Goal: Check status: Check status

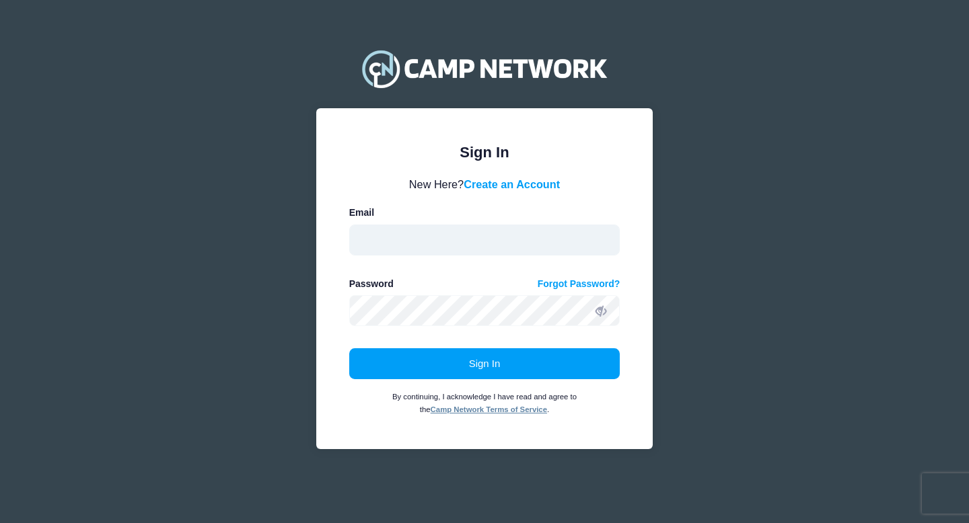
click at [571, 242] on input "email" at bounding box center [484, 240] width 271 height 31
type input "[EMAIL_ADDRESS][PERSON_NAME][DOMAIN_NAME]"
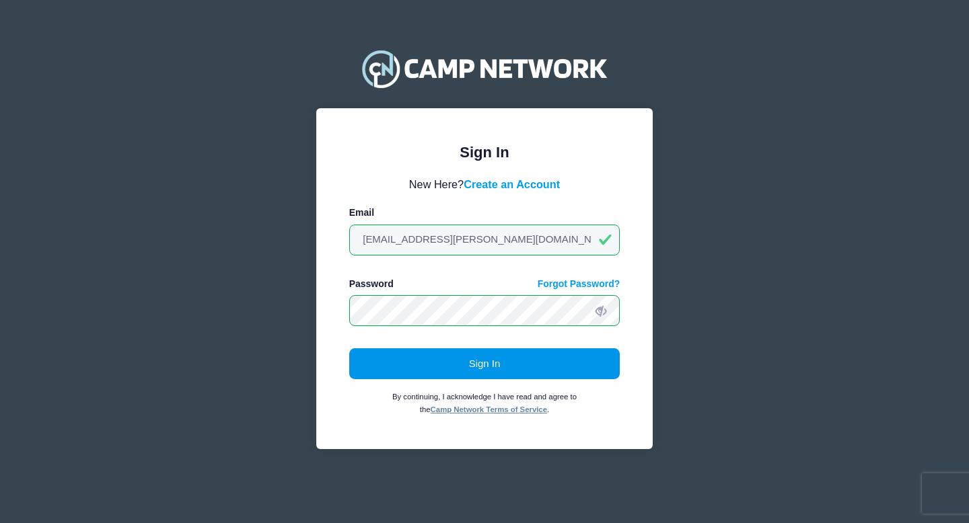
click at [495, 359] on button "Sign In" at bounding box center [484, 364] width 271 height 31
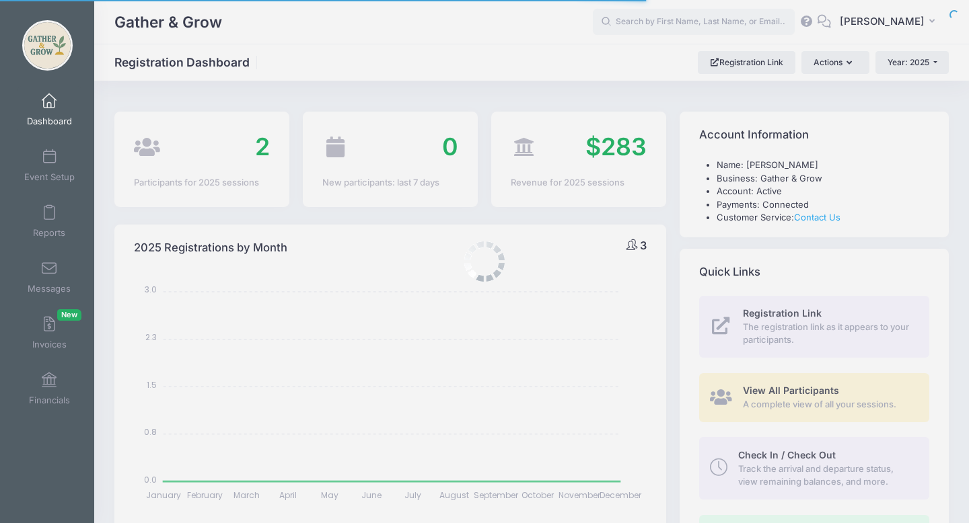
select select
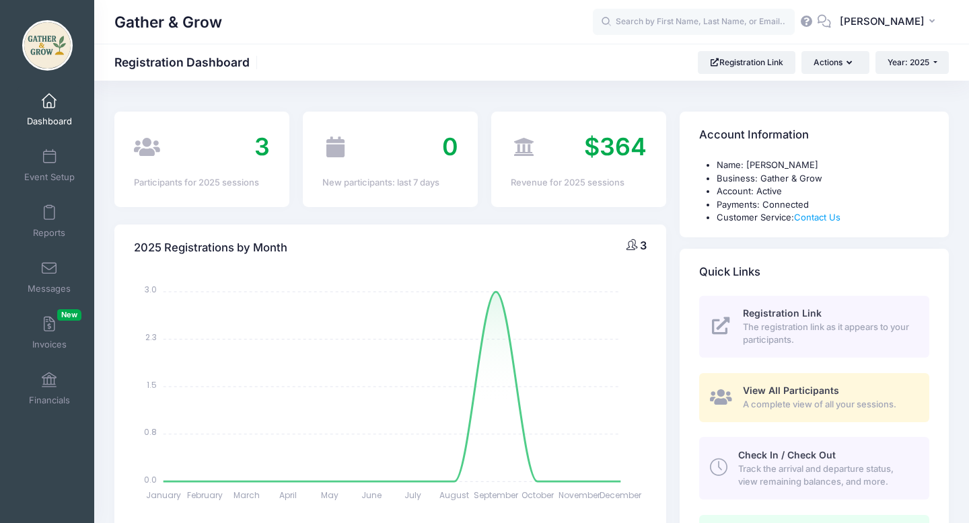
click at [748, 403] on span "A complete view of all your sessions." at bounding box center [828, 404] width 171 height 13
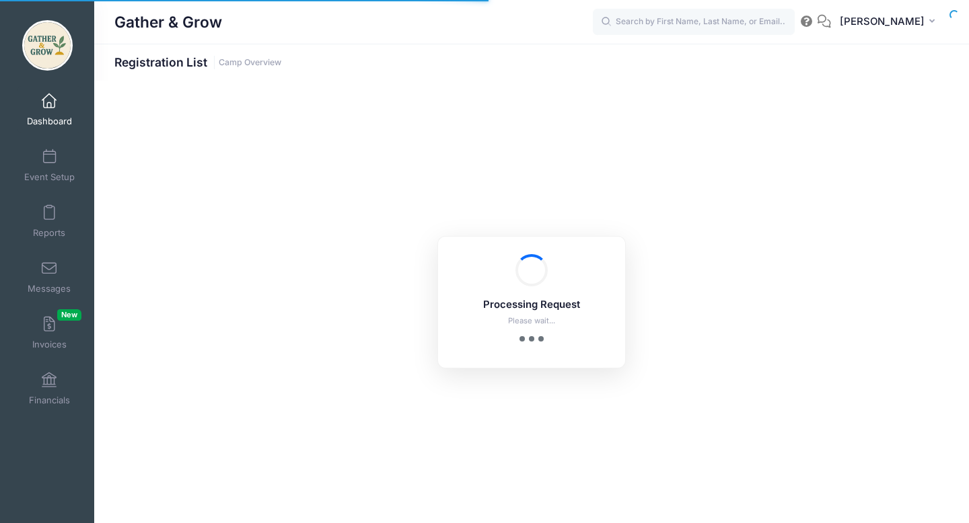
select select "10"
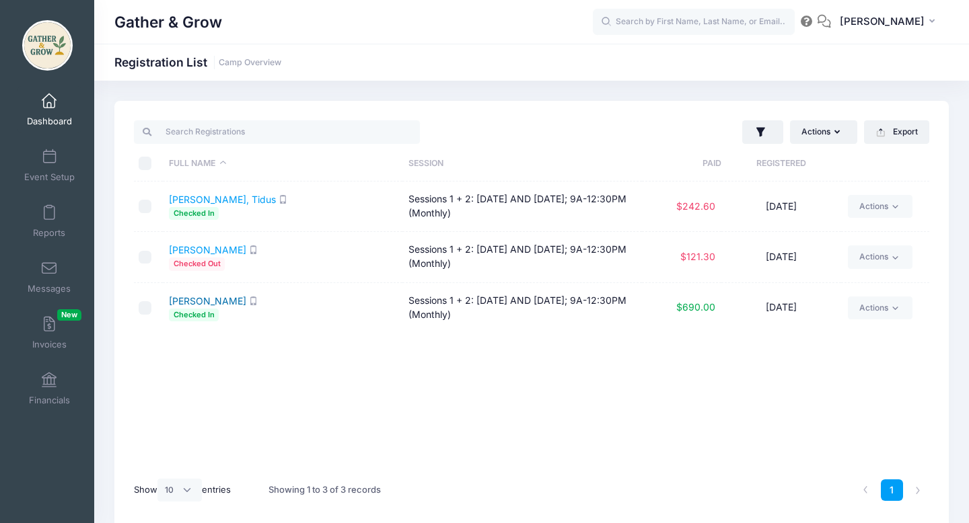
click at [229, 301] on link "Shayler, Maren" at bounding box center [207, 300] width 77 height 11
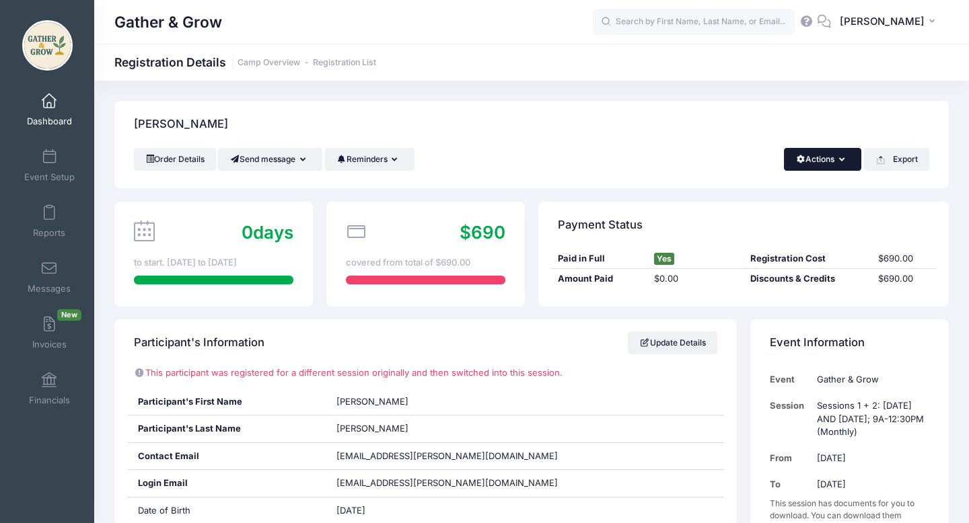
click at [828, 160] on button "Actions" at bounding box center [822, 159] width 77 height 23
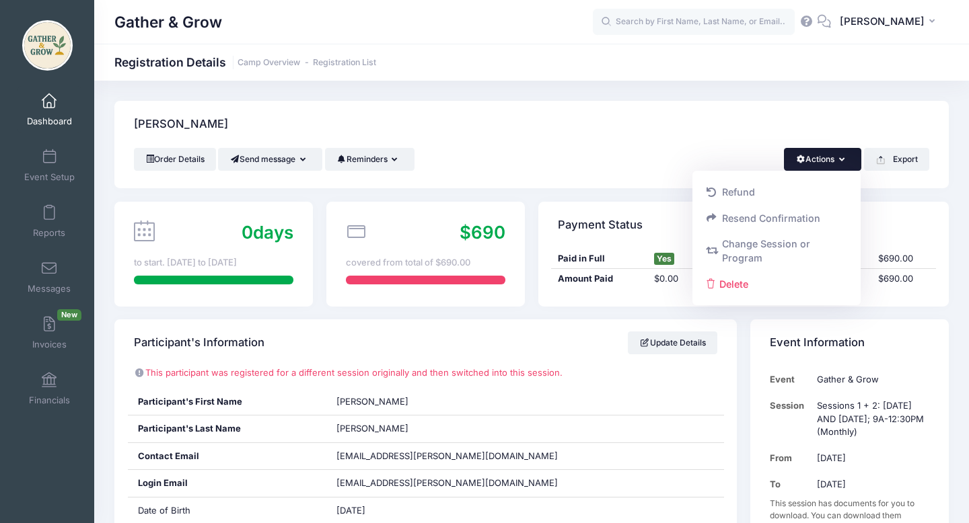
click at [655, 148] on div "Order Details Send message Send Email Send SMS Reminders Send Payment Reminder …" at bounding box center [531, 159] width 795 height 23
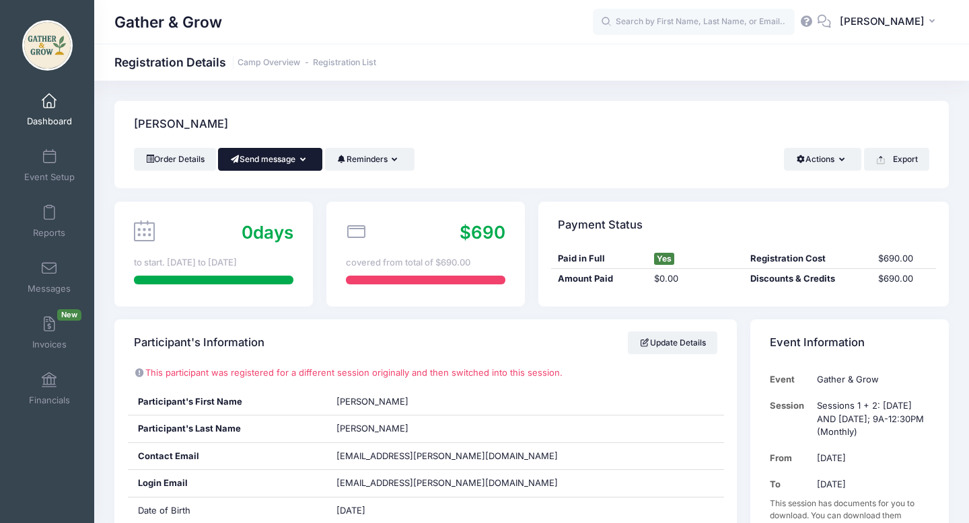
click at [307, 160] on icon "button" at bounding box center [305, 160] width 11 height 0
click at [240, 114] on div "[PERSON_NAME]" at bounding box center [531, 124] width 834 height 47
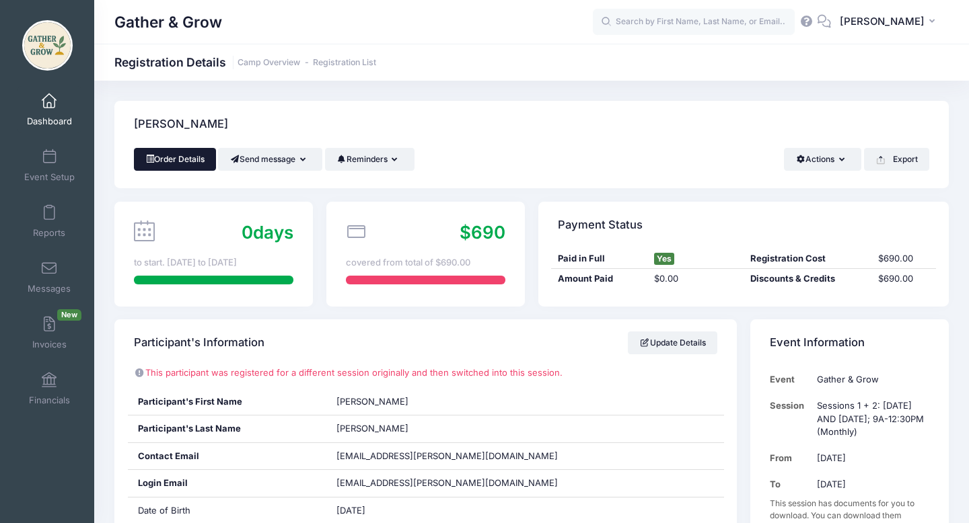
click at [178, 161] on link "Order Details" at bounding box center [175, 159] width 82 height 23
